Goal: Information Seeking & Learning: Learn about a topic

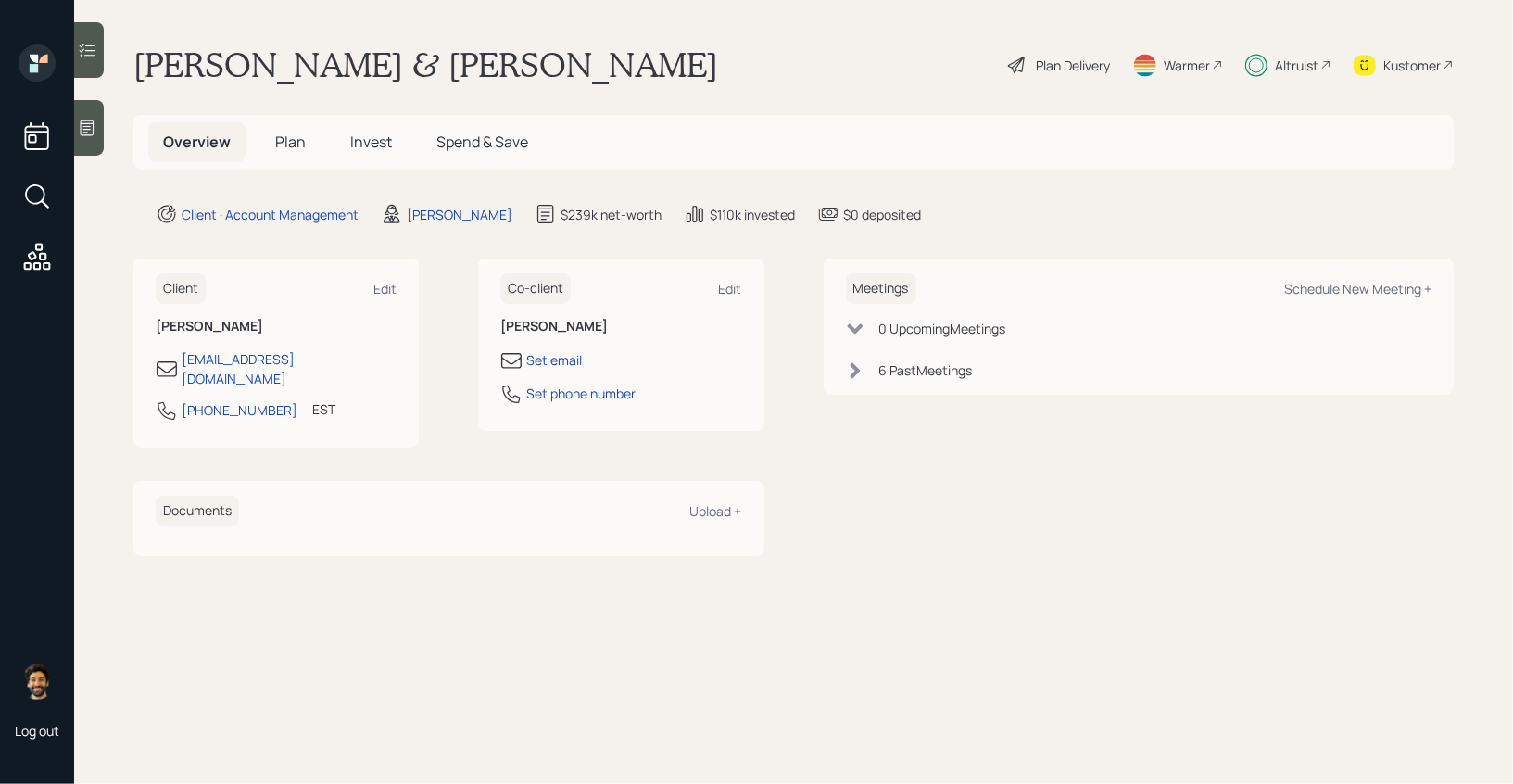
click at [376, 141] on span "Invest" at bounding box center [370, 141] width 42 height 20
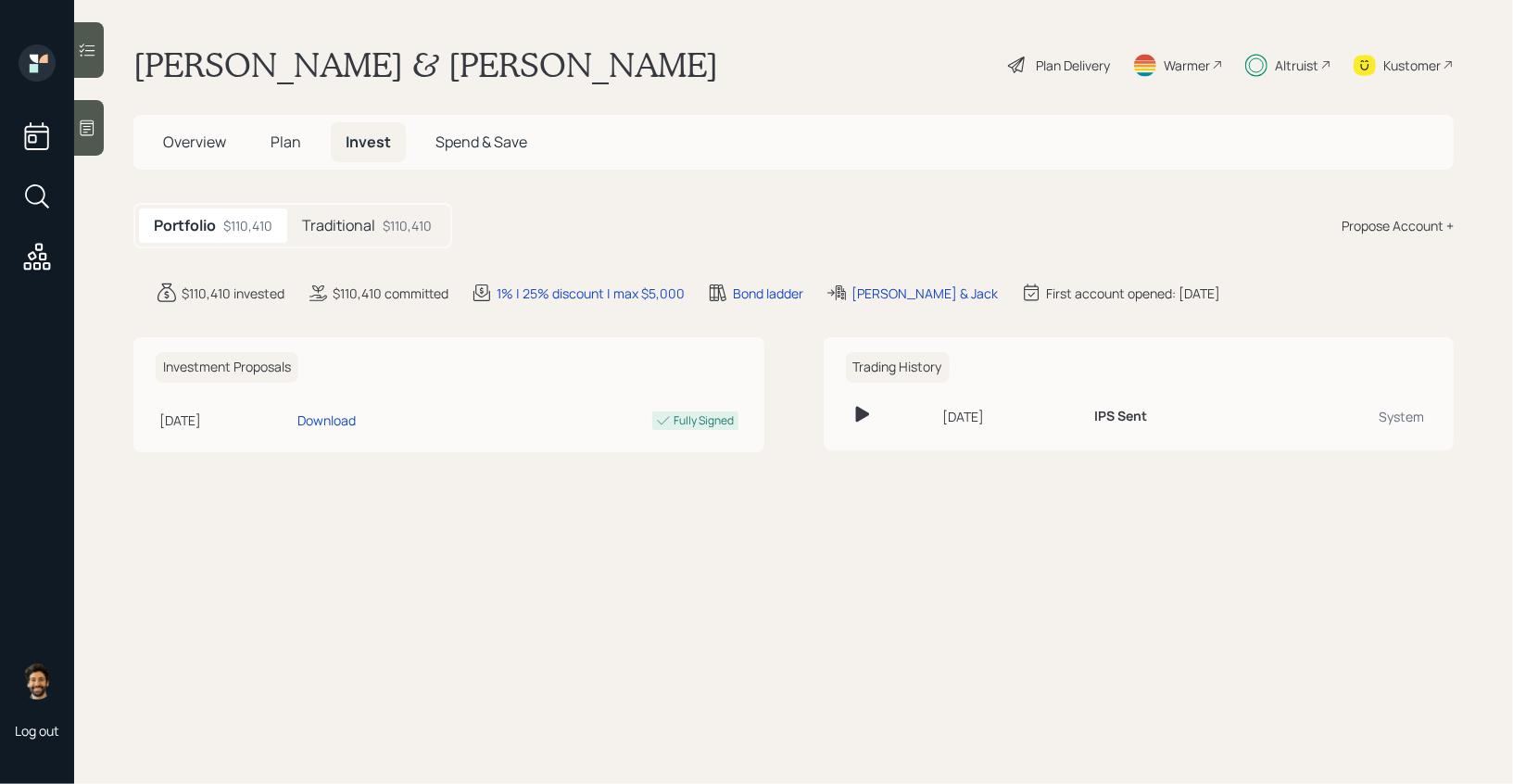
click at [373, 226] on h5 "Traditional" at bounding box center [339, 226] width 74 height 17
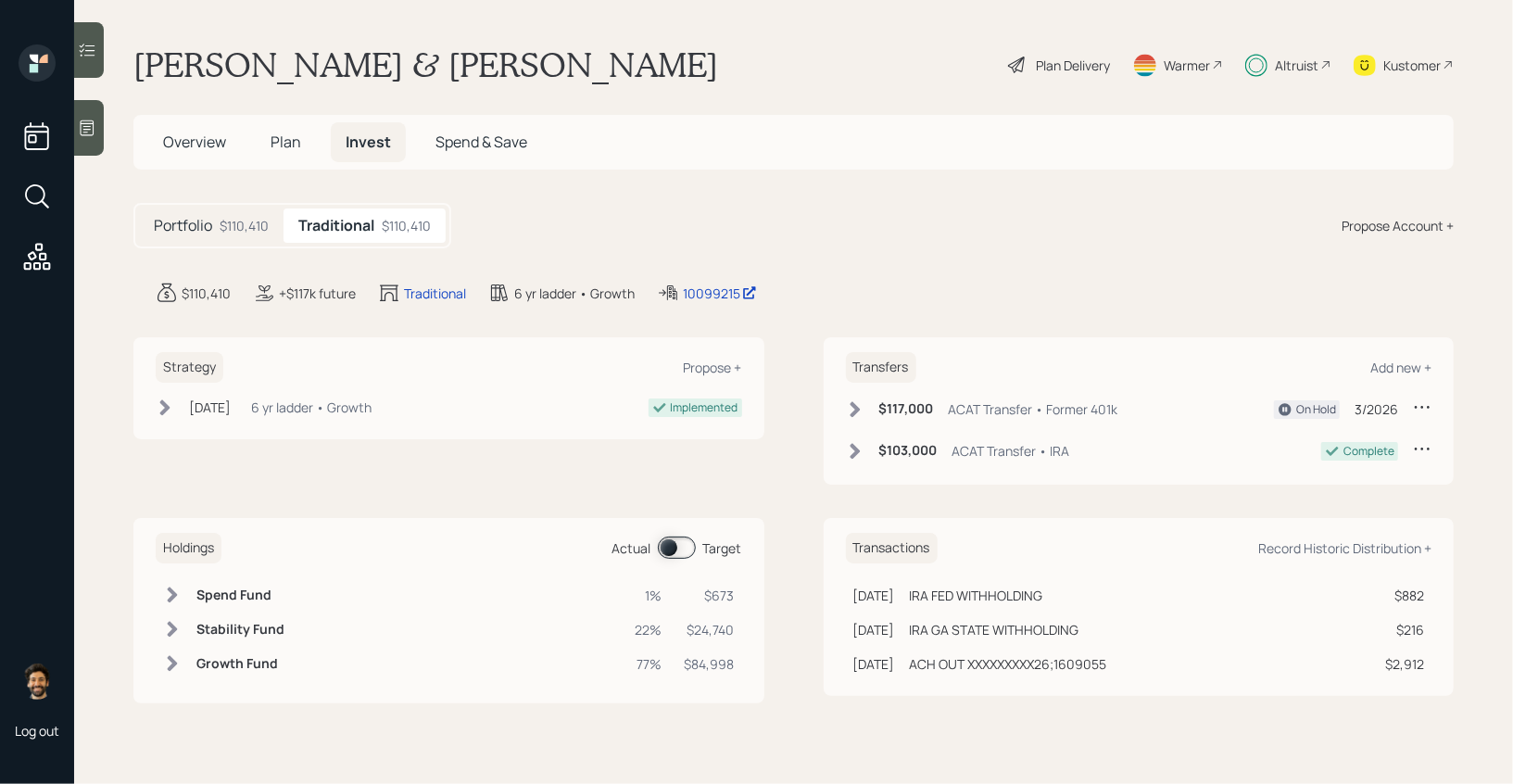
click at [1269, 59] on div "Altruist" at bounding box center [1288, 65] width 86 height 41
click at [226, 231] on div "$110,410" at bounding box center [244, 226] width 49 height 19
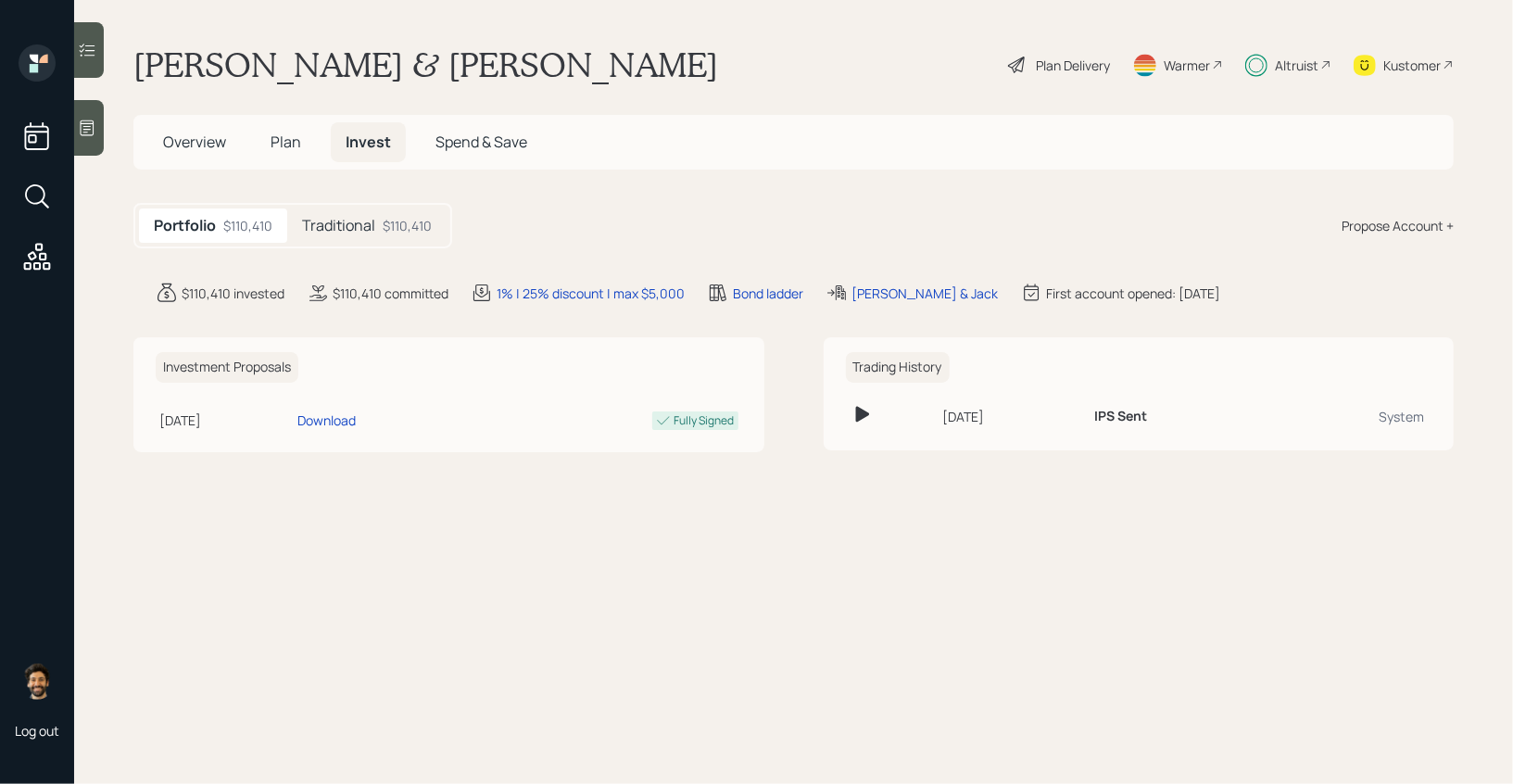
click at [283, 140] on span "Plan" at bounding box center [286, 141] width 31 height 20
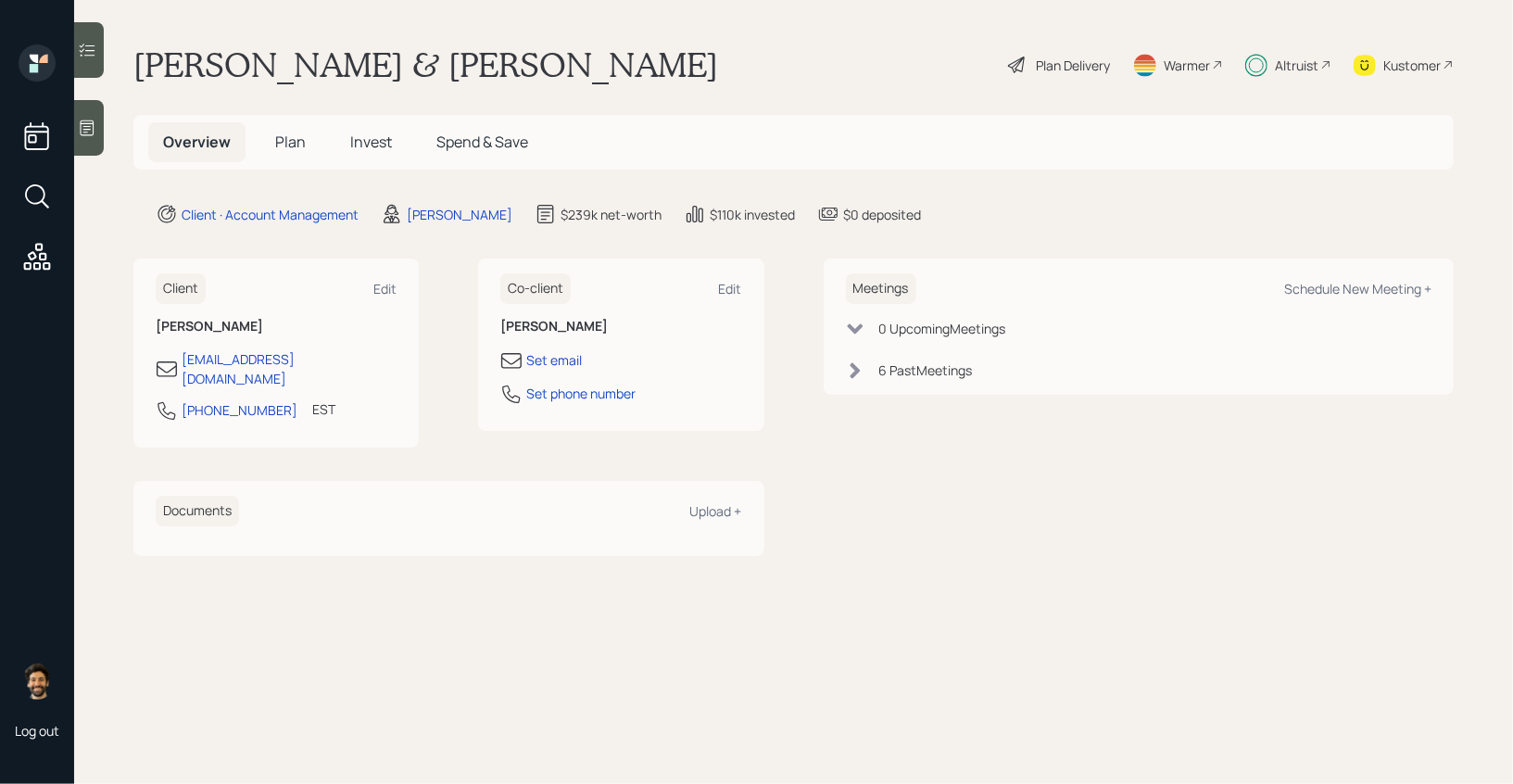
click at [361, 139] on span "Invest" at bounding box center [370, 141] width 42 height 20
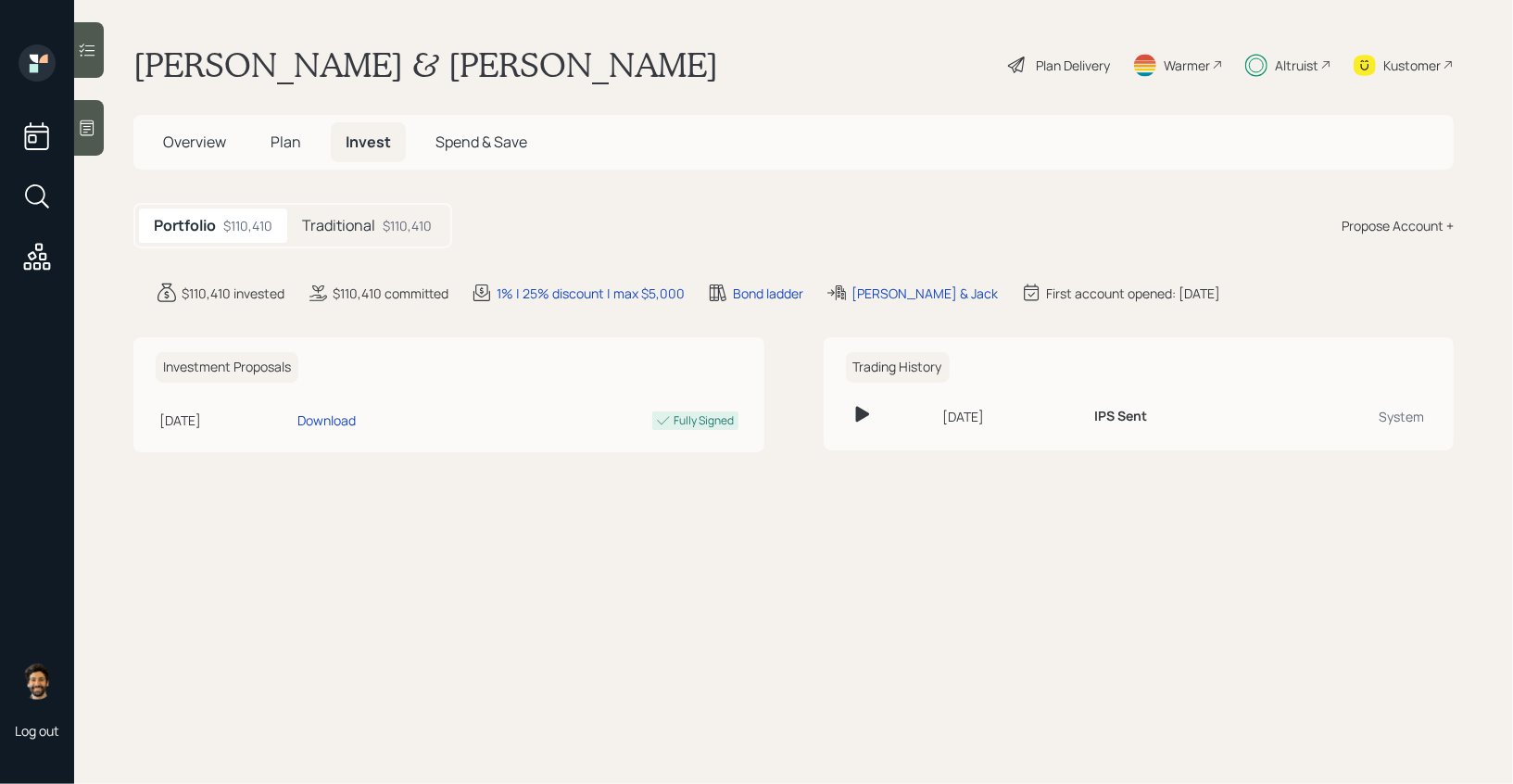
click at [339, 230] on h5 "Traditional" at bounding box center [339, 226] width 74 height 17
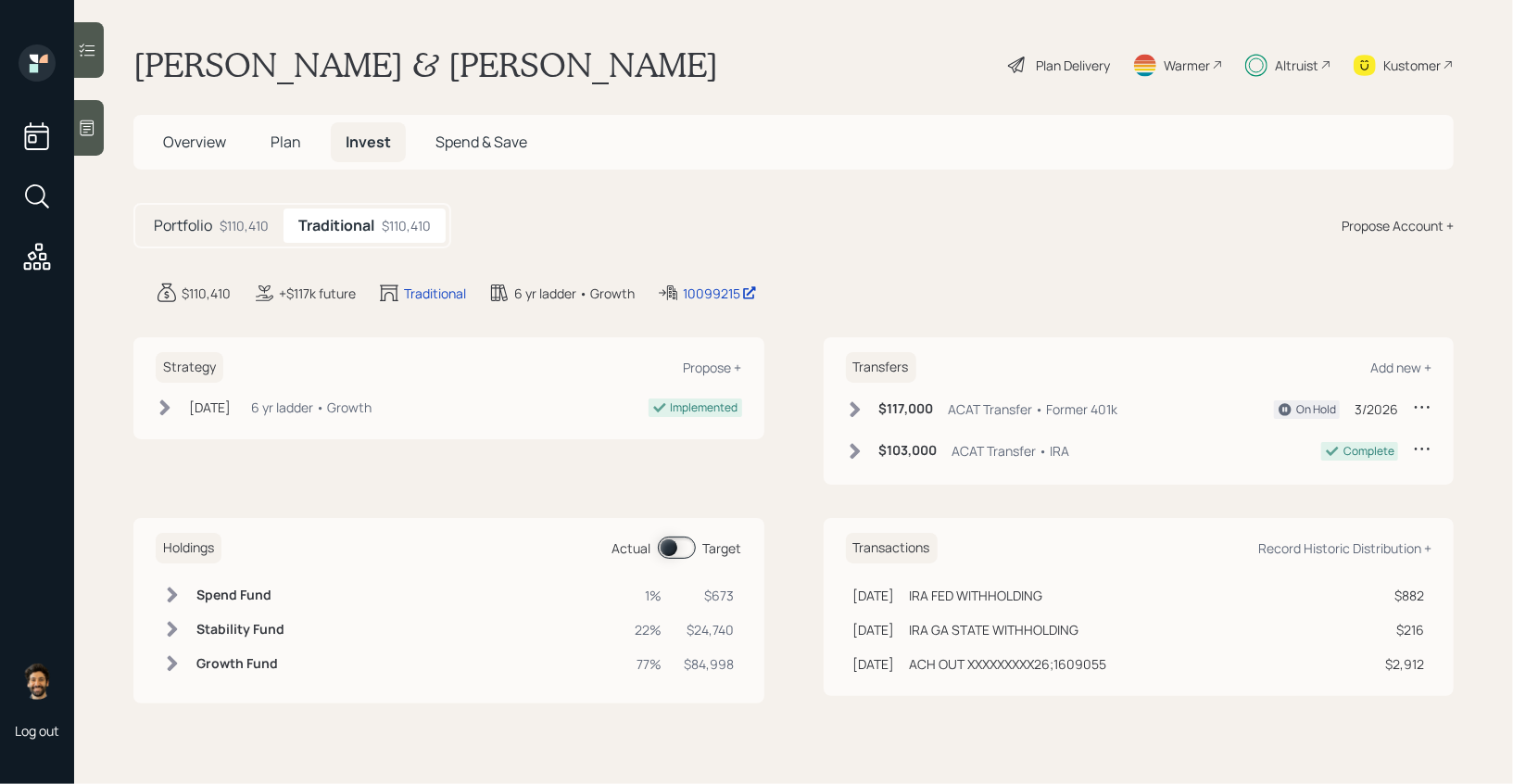
click at [288, 123] on h5 "Plan" at bounding box center [286, 141] width 60 height 40
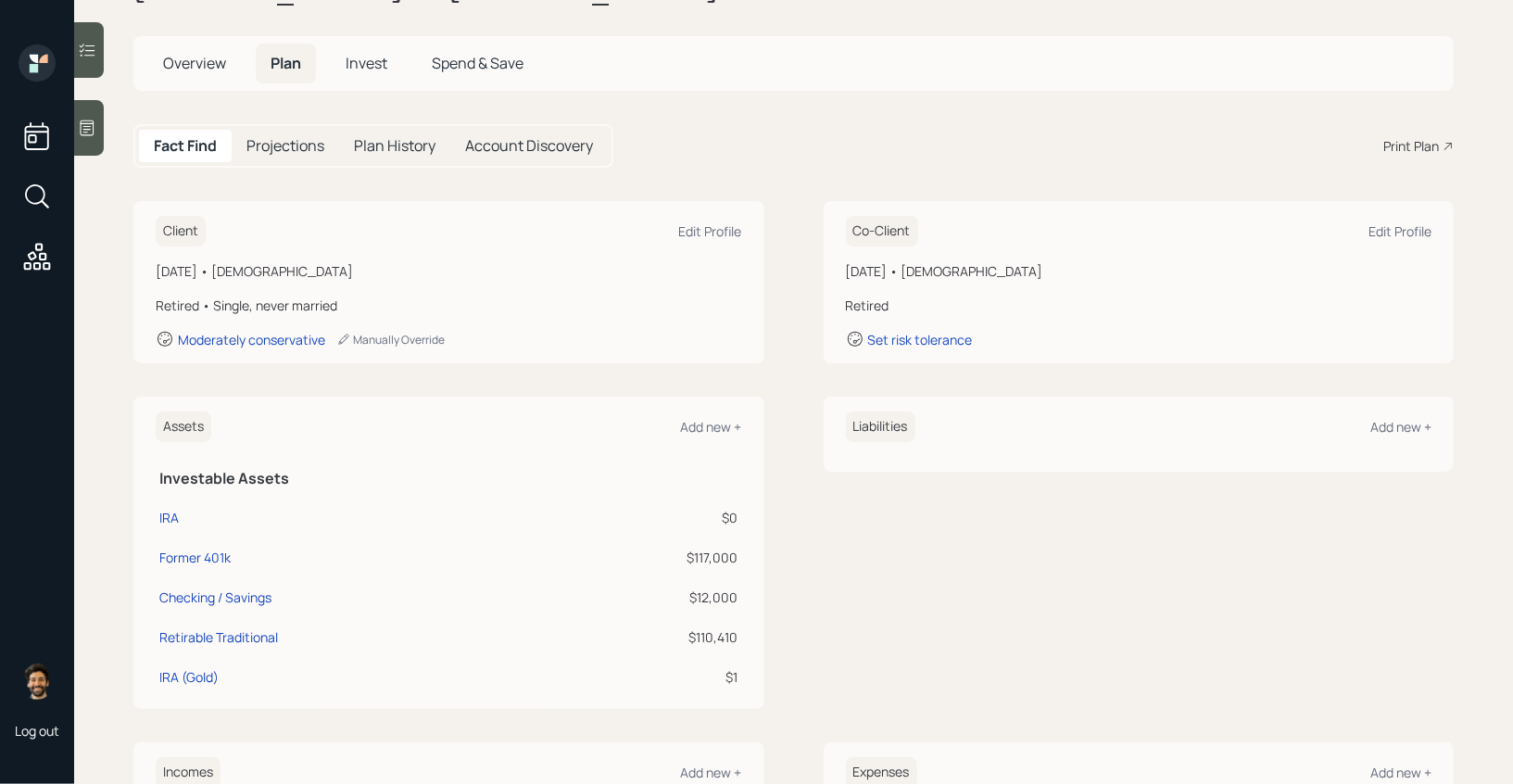
scroll to position [73, 0]
